Goal: Information Seeking & Learning: Learn about a topic

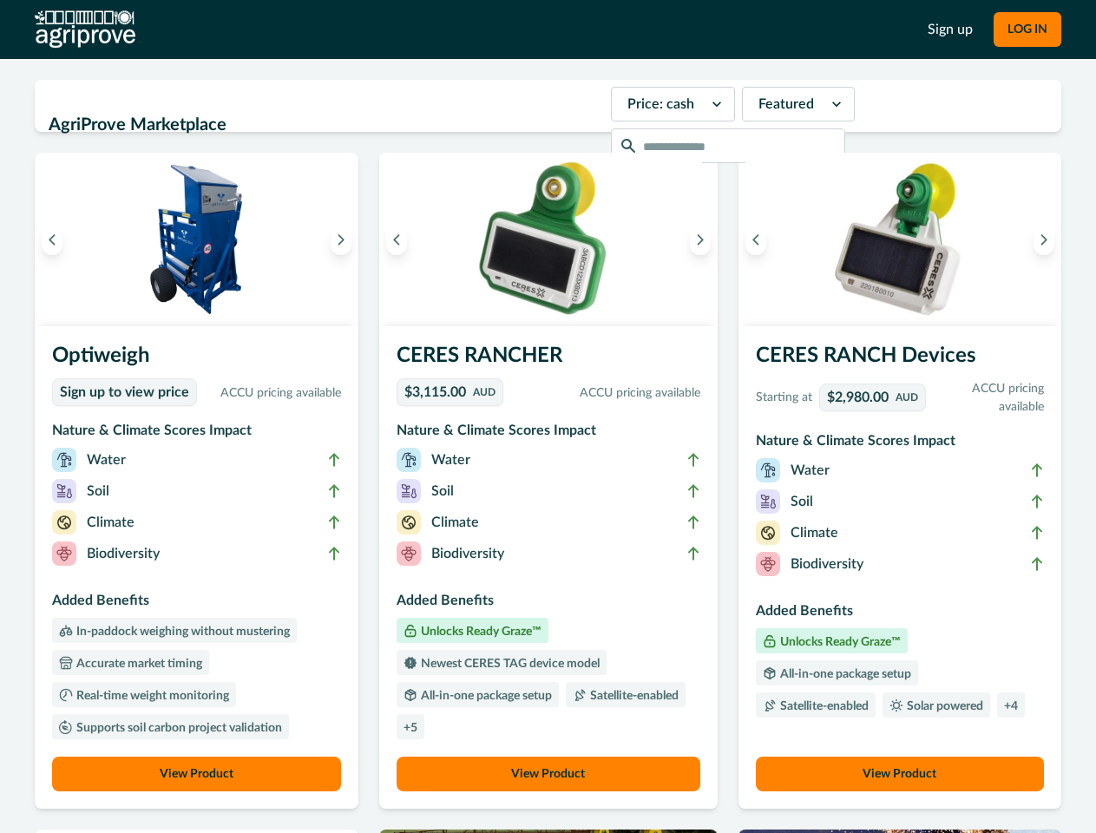
click at [1026, 29] on button "LOG IN" at bounding box center [1027, 29] width 68 height 35
click at [52, 239] on icon "Previous image" at bounding box center [52, 239] width 12 height 12
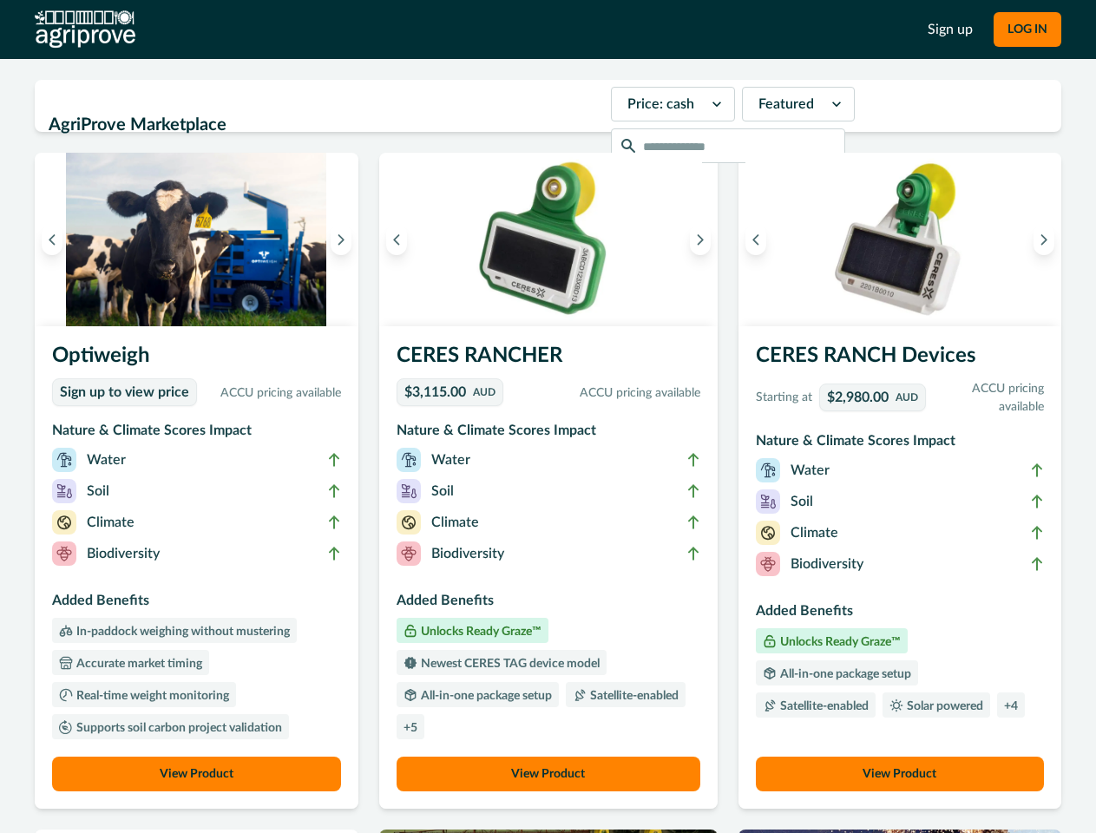
click at [345, 239] on icon "Next image" at bounding box center [341, 239] width 12 height 12
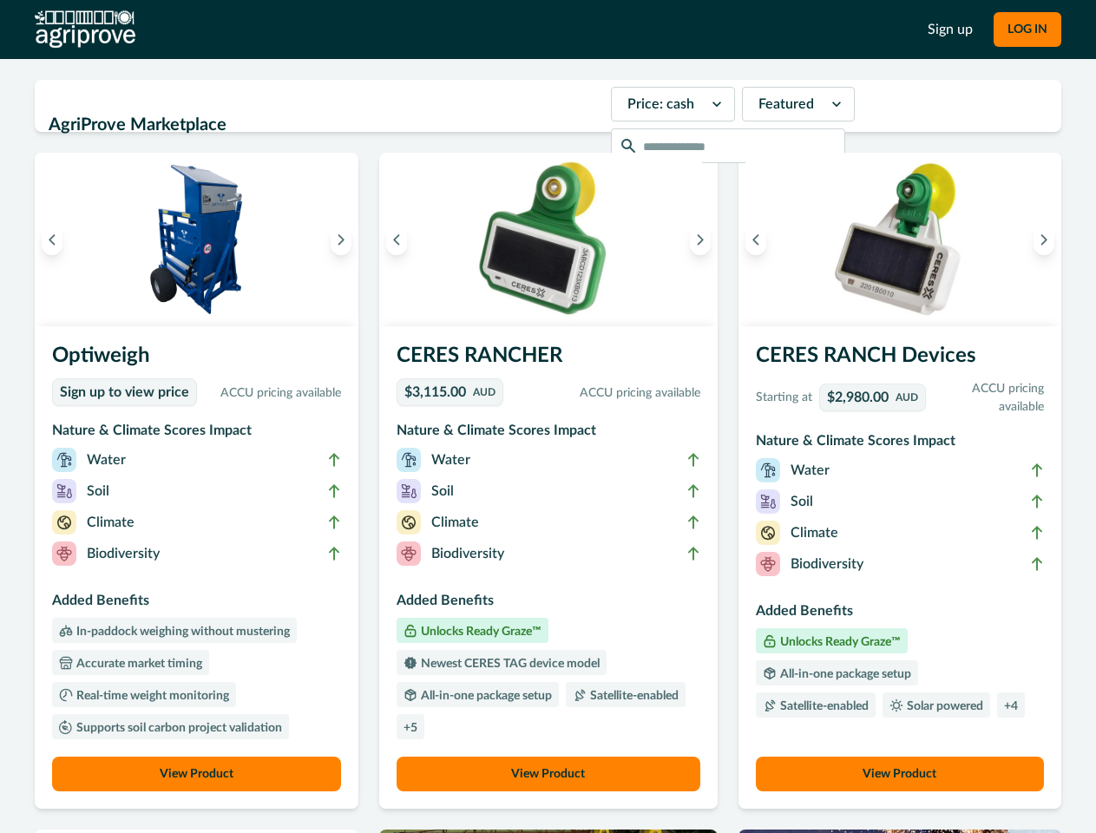
click at [199, 567] on li "Biodiversity" at bounding box center [196, 556] width 289 height 31
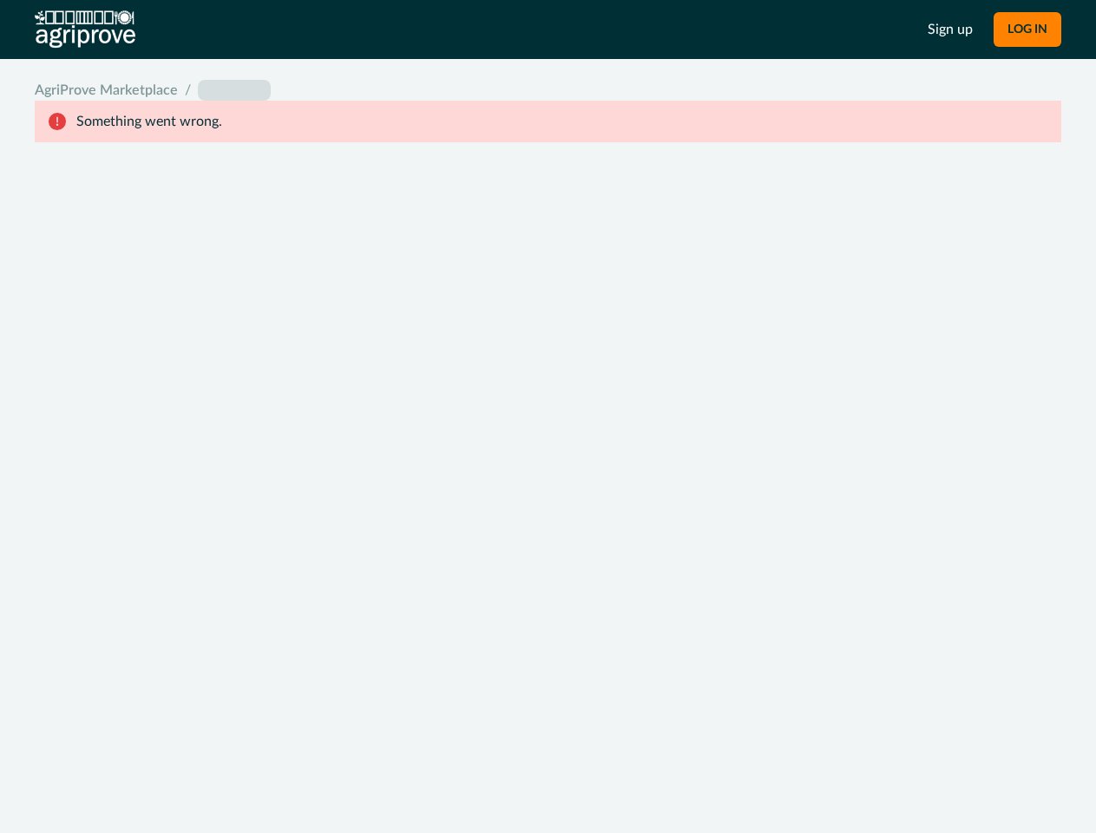
click at [401, 239] on div "System Error Something went wrong An unexpected error occurred. If this continu…" at bounding box center [548, 416] width 1096 height 833
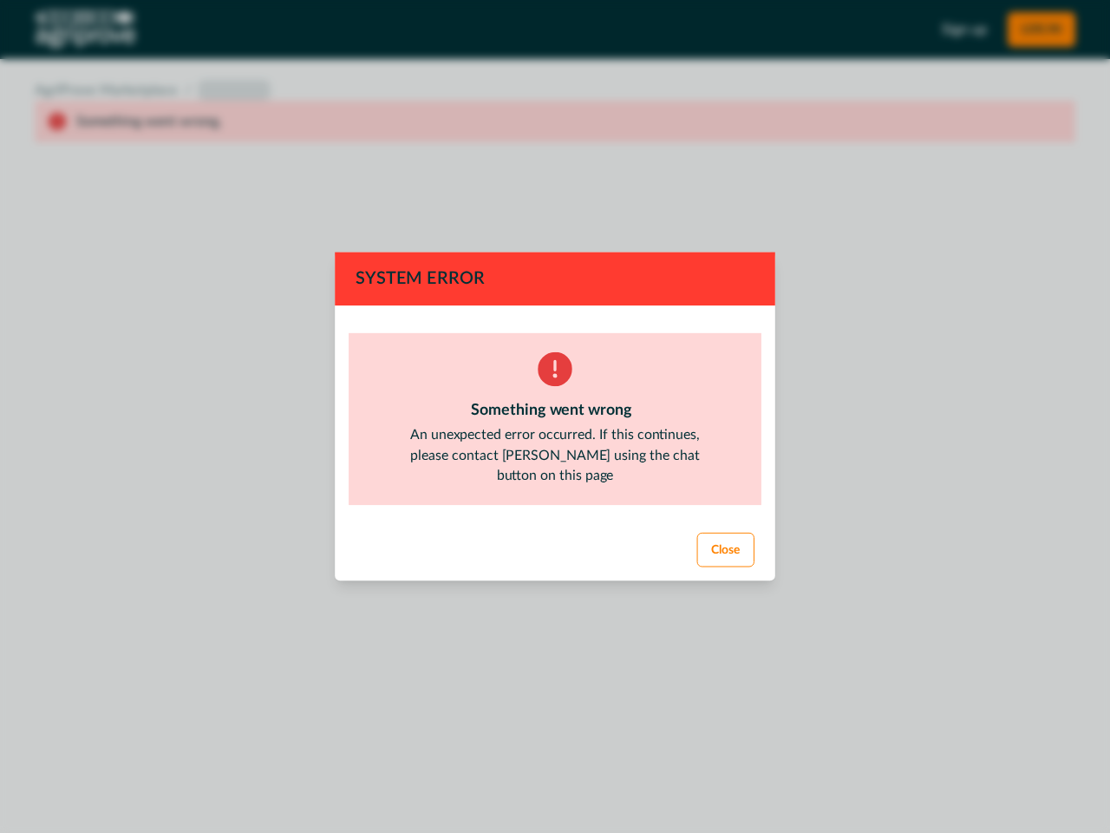
click at [695, 239] on div "System Error Something went wrong An unexpected error occurred. If this continu…" at bounding box center [555, 416] width 1110 height 833
click at [547, 567] on footer "Close" at bounding box center [555, 551] width 442 height 62
click at [547, 774] on div "System Error Something went wrong An unexpected error occurred. If this continu…" at bounding box center [555, 416] width 1110 height 833
click at [750, 239] on div "System Error Something went wrong An unexpected error occurred. If this continu…" at bounding box center [555, 416] width 1110 height 833
